Goal: Information Seeking & Learning: Learn about a topic

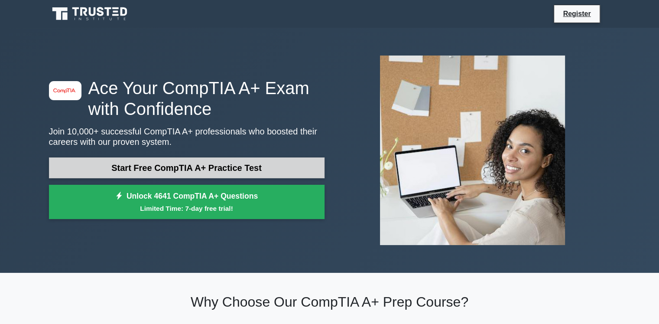
click at [184, 157] on link "Start Free CompTIA A+ Practice Test" at bounding box center [187, 167] width 276 height 21
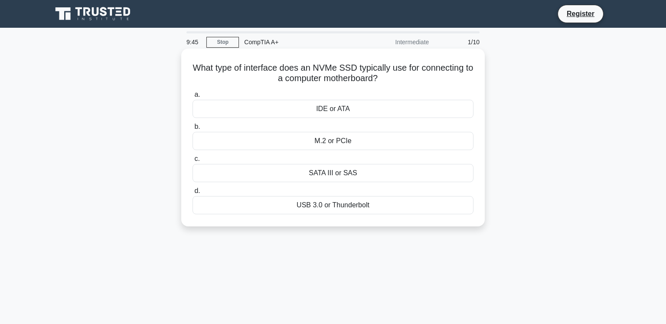
click at [336, 172] on div "SATA III or SAS" at bounding box center [332, 173] width 281 height 18
click at [192, 162] on input "c. SATA III or SAS" at bounding box center [192, 159] width 0 height 6
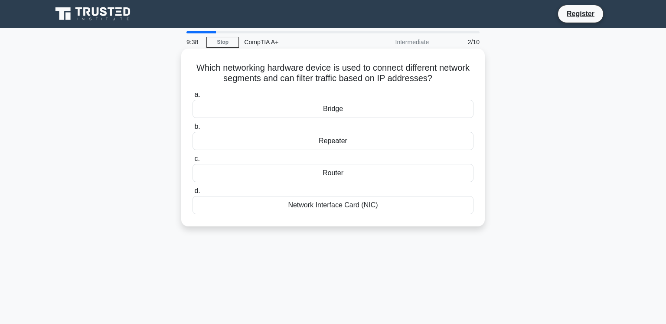
click at [333, 168] on div "Router" at bounding box center [332, 173] width 281 height 18
click at [192, 162] on input "c. Router" at bounding box center [192, 159] width 0 height 6
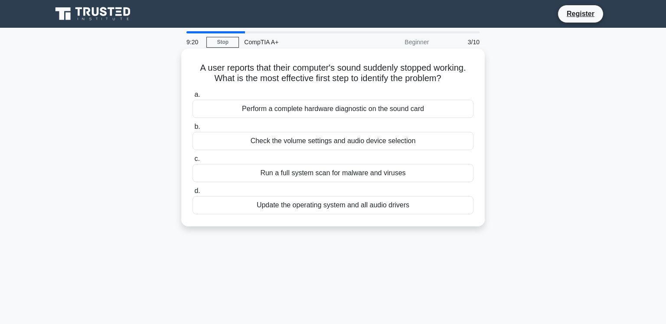
click at [329, 138] on div "Check the volume settings and audio device selection" at bounding box center [332, 141] width 281 height 18
click at [192, 130] on input "b. Check the volume settings and audio device selection" at bounding box center [192, 127] width 0 height 6
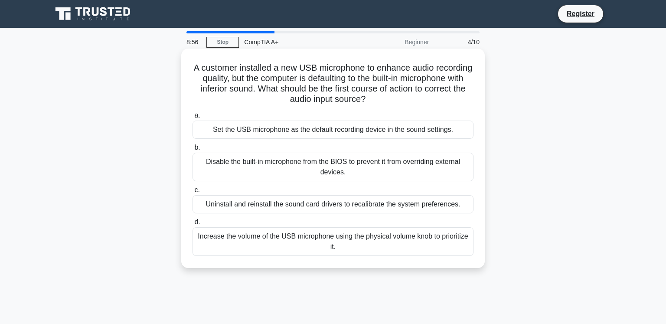
click at [346, 127] on div "Set the USB microphone as the default recording device in the sound settings." at bounding box center [332, 130] width 281 height 18
click at [192, 118] on input "a. Set the USB microphone as the default recording device in the sound settings." at bounding box center [192, 116] width 0 height 6
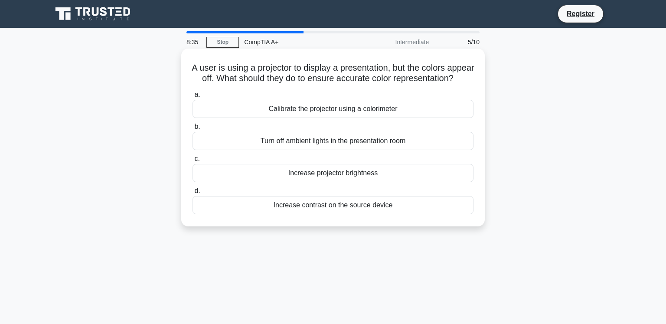
click at [320, 113] on div "Calibrate the projector using a colorimeter" at bounding box center [332, 109] width 281 height 18
click at [192, 98] on input "a. Calibrate the projector using a colorimeter" at bounding box center [192, 95] width 0 height 6
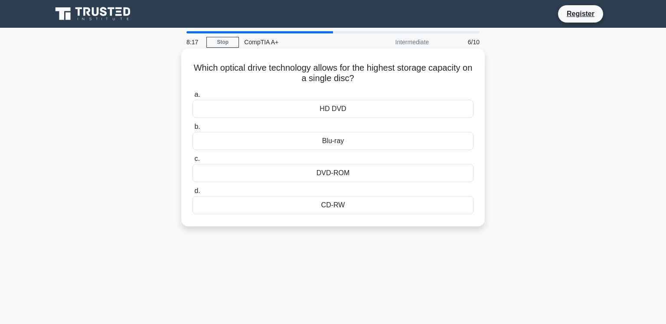
click at [341, 140] on div "Blu-ray" at bounding box center [332, 141] width 281 height 18
click at [192, 130] on input "b. Blu-ray" at bounding box center [192, 127] width 0 height 6
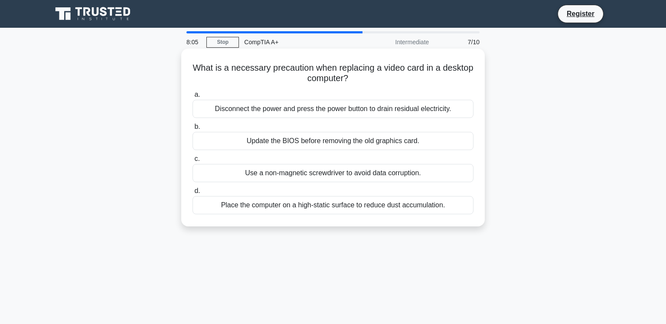
click at [341, 138] on div "Update the BIOS before removing the old graphics card." at bounding box center [332, 141] width 281 height 18
click at [192, 130] on input "b. Update the BIOS before removing the old graphics card." at bounding box center [192, 127] width 0 height 6
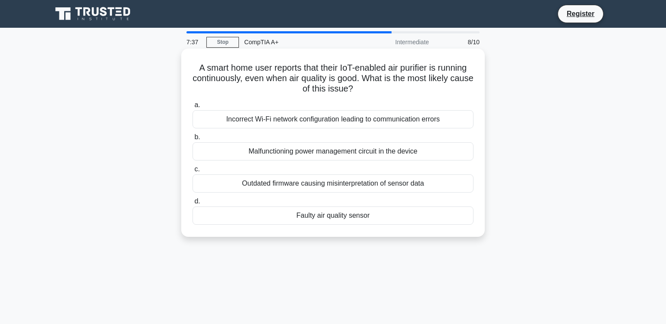
click at [328, 177] on div "Outdated firmware causing misinterpretation of sensor data" at bounding box center [332, 183] width 281 height 18
click at [192, 172] on input "c. Outdated firmware causing misinterpretation of sensor data" at bounding box center [192, 169] width 0 height 6
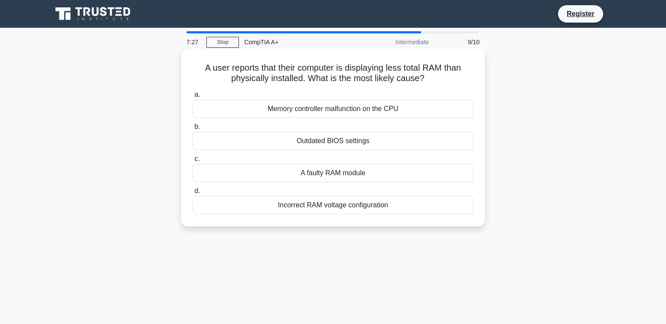
click at [336, 137] on div "Outdated BIOS settings" at bounding box center [332, 141] width 281 height 18
click at [192, 130] on input "b. Outdated BIOS settings" at bounding box center [192, 127] width 0 height 6
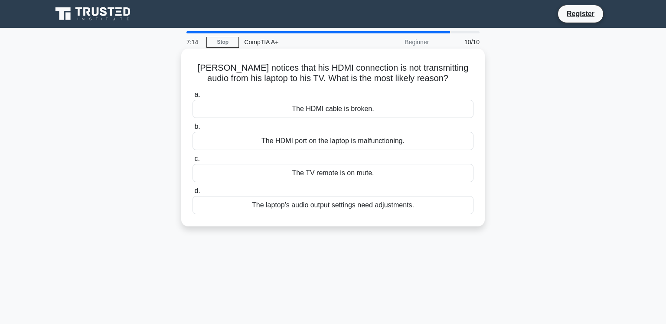
click at [344, 107] on div "The HDMI cable is broken." at bounding box center [332, 109] width 281 height 18
click at [192, 98] on input "a. The HDMI cable is broken." at bounding box center [192, 95] width 0 height 6
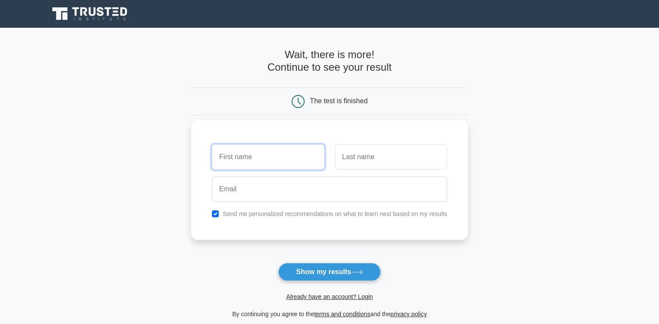
click at [250, 155] on input "text" at bounding box center [268, 156] width 112 height 25
type input "En"
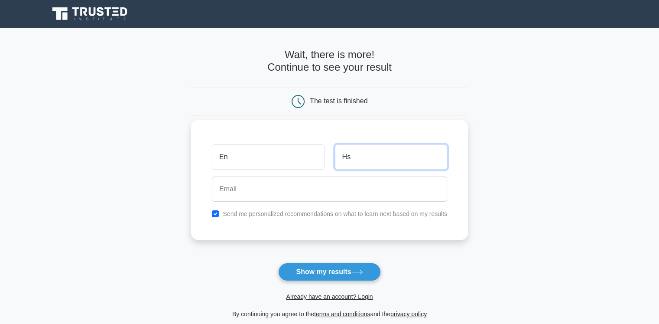
type input "Hs"
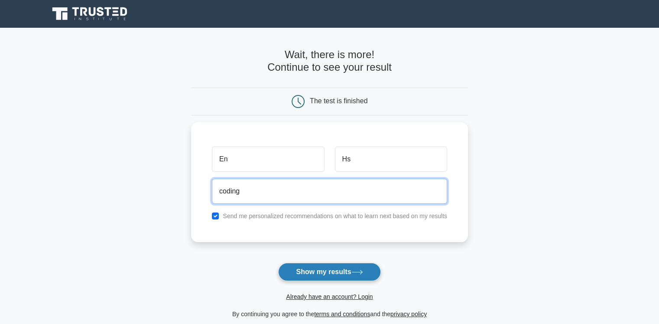
type input "codingbydevs@gmail.com"
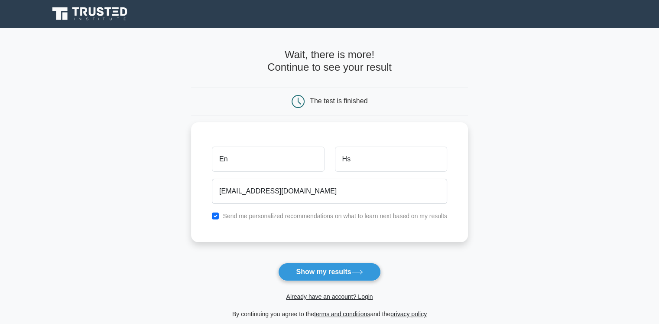
click at [456, 259] on form "Wait, there is more! Continue to see your result The test is finished En Hs" at bounding box center [329, 184] width 277 height 270
click at [342, 263] on button "Show my results" at bounding box center [329, 272] width 102 height 18
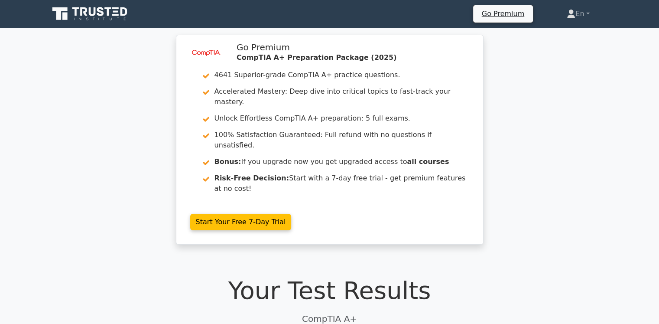
click at [137, 137] on div "image/svg+xml Go Premium CompTIA A+ Preparation Package (2025) 4641 Superior-gr…" at bounding box center [329, 145] width 659 height 220
click at [586, 11] on link "En" at bounding box center [578, 13] width 64 height 17
click at [557, 30] on link "Profile" at bounding box center [581, 34] width 68 height 14
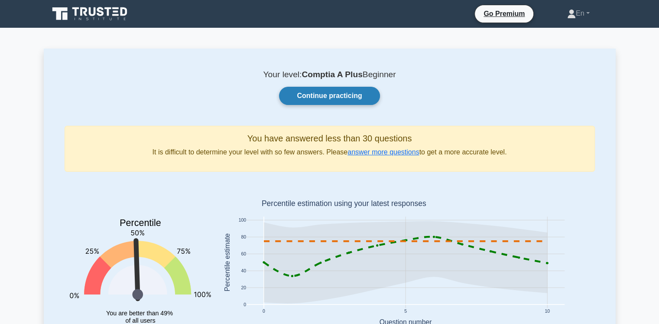
click at [339, 98] on link "Continue practicing" at bounding box center [329, 96] width 101 height 18
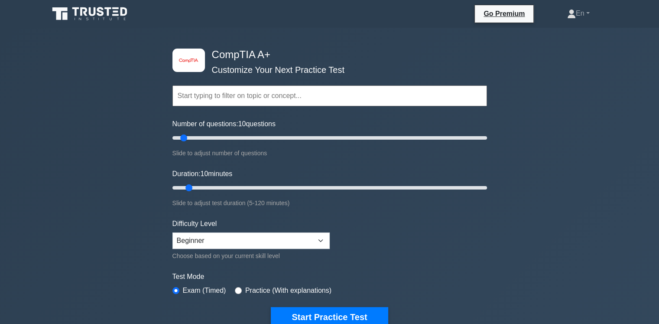
click at [244, 95] on input "text" at bounding box center [330, 95] width 315 height 21
drag, startPoint x: 186, startPoint y: 131, endPoint x: 518, endPoint y: 133, distance: 332.5
type input "200"
click at [487, 133] on input "Number of questions: 200 questions" at bounding box center [330, 138] width 315 height 10
drag, startPoint x: 187, startPoint y: 182, endPoint x: 538, endPoint y: 184, distance: 350.7
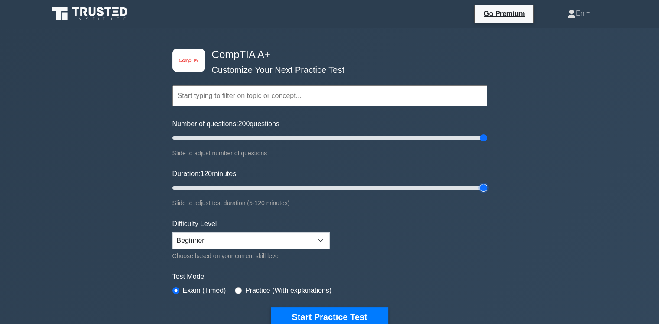
type input "120"
click at [487, 184] on input "Duration: 120 minutes" at bounding box center [330, 187] width 315 height 10
click at [258, 241] on select "Beginner Intermediate Expert" at bounding box center [251, 240] width 157 height 16
select select "expert"
click at [173, 232] on select "Beginner Intermediate Expert" at bounding box center [251, 240] width 157 height 16
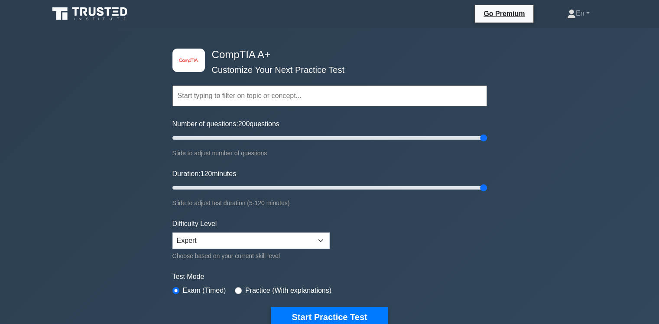
click at [236, 287] on div "Practice (With explanations)" at bounding box center [283, 290] width 97 height 10
click at [235, 287] on input "radio" at bounding box center [238, 290] width 7 height 7
radio input "true"
click at [178, 287] on input "radio" at bounding box center [176, 290] width 7 height 7
radio input "true"
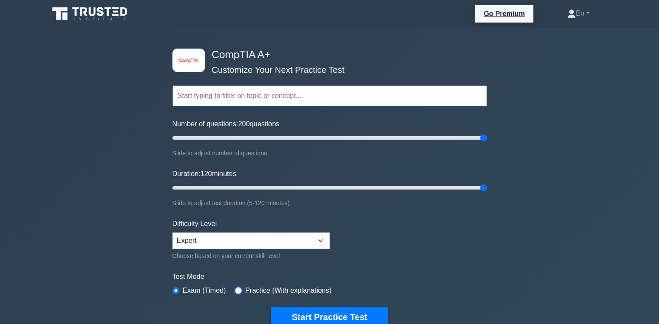
click at [237, 287] on input "radio" at bounding box center [238, 290] width 7 height 7
radio input "true"
click at [315, 310] on button "Start Practice Test" at bounding box center [329, 317] width 117 height 20
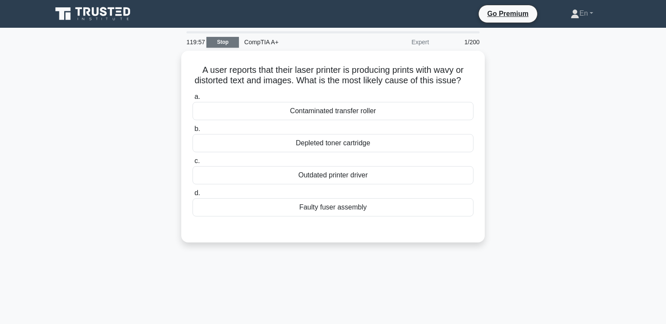
click at [225, 42] on link "Stop" at bounding box center [222, 42] width 33 height 11
